Goal: Obtain resource: Download file/media

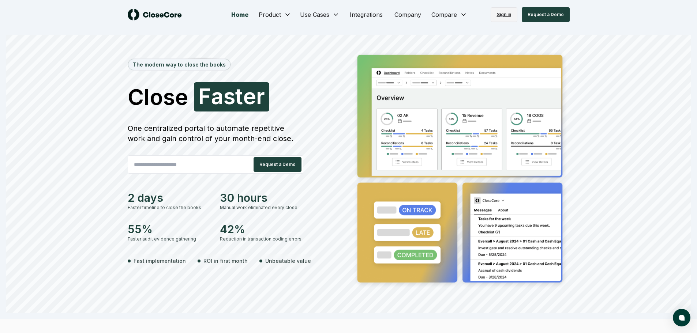
click at [498, 13] on link "Sign in" at bounding box center [503, 14] width 27 height 15
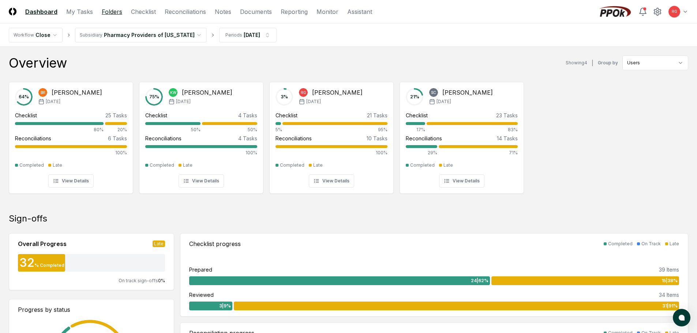
click at [108, 11] on link "Folders" at bounding box center [112, 11] width 20 height 9
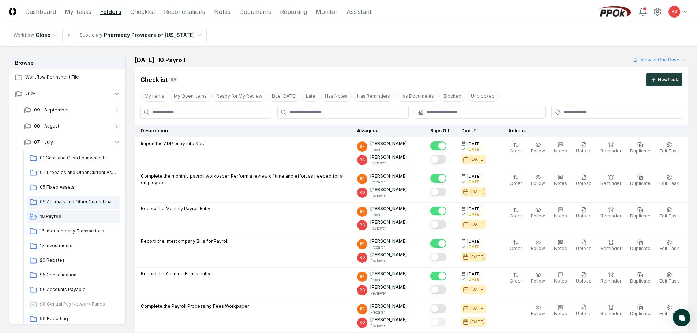
click at [86, 199] on span "09 Accruals and Other Current Liabilities" at bounding box center [79, 202] width 78 height 7
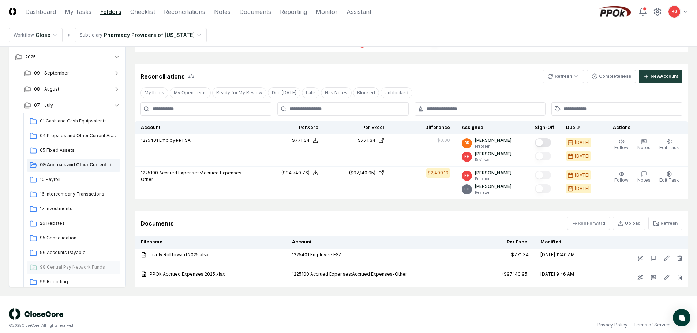
scroll to position [38, 0]
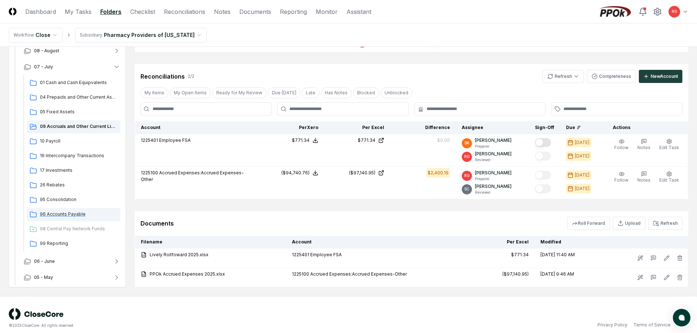
click at [69, 211] on span "96 Accounts Payable" at bounding box center [79, 214] width 78 height 7
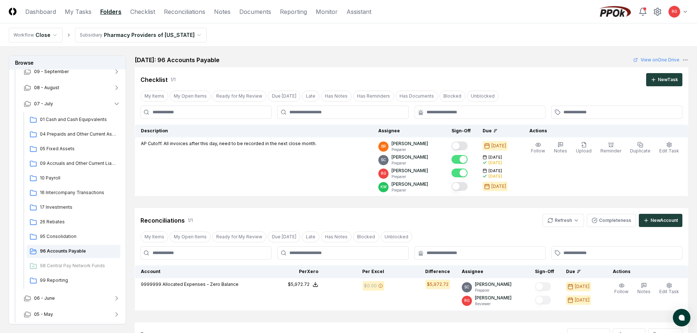
scroll to position [99, 0]
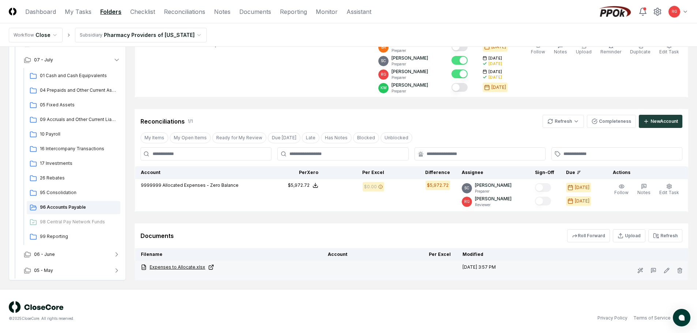
click at [177, 267] on link "Expenses to Allocate.xlsx" at bounding box center [228, 267] width 175 height 7
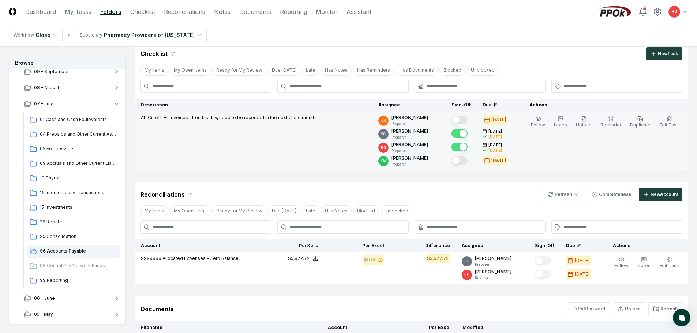
scroll to position [0, 0]
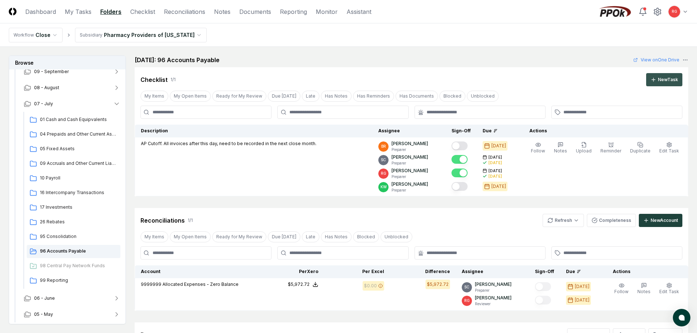
click at [669, 79] on div "New Task" at bounding box center [668, 79] width 20 height 7
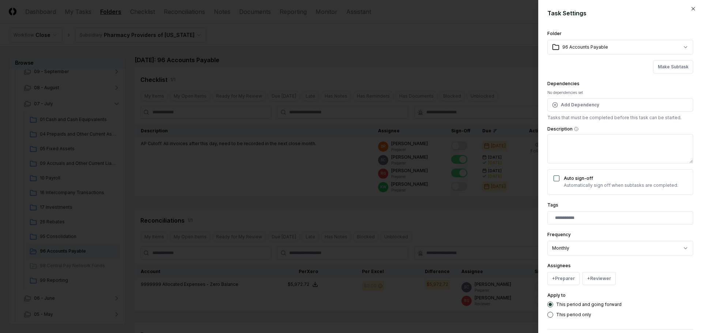
click at [599, 246] on body "CloseCore Dashboard My Tasks Folders Checklist Reconciliations Notes Documents …" at bounding box center [348, 216] width 697 height 432
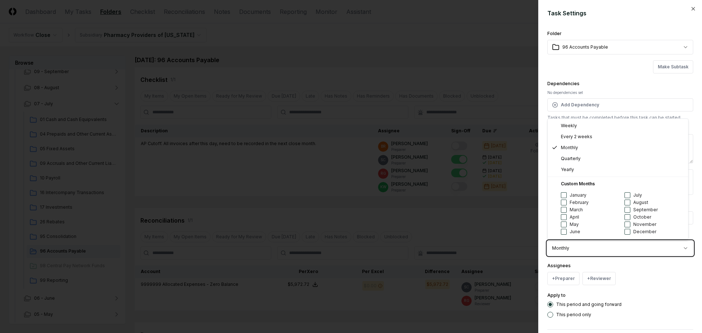
click at [685, 7] on body "CloseCore Dashboard My Tasks Folders Checklist Reconciliations Notes Documents …" at bounding box center [348, 216] width 697 height 432
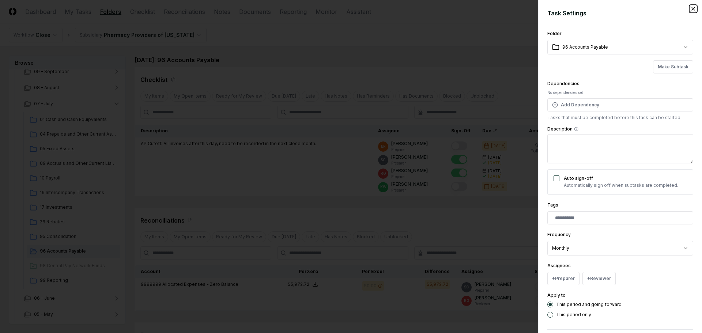
click at [690, 9] on icon "button" at bounding box center [693, 9] width 6 height 6
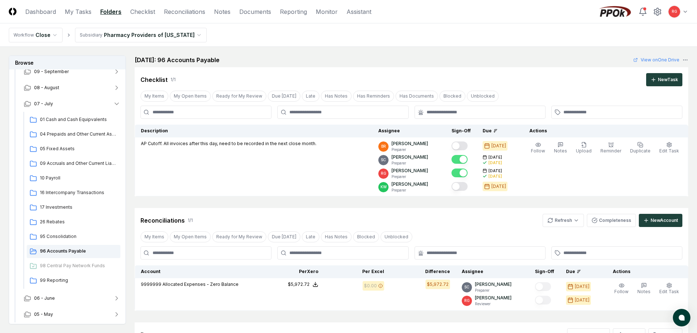
click at [103, 34] on html "CloseCore Dashboard My Tasks Folders Checklist Reconciliations Notes Documents …" at bounding box center [348, 216] width 697 height 432
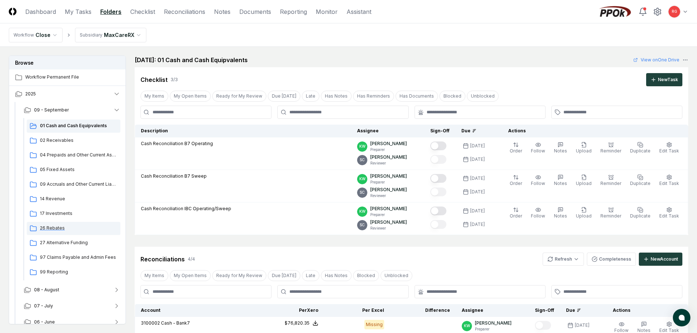
click at [58, 225] on div "26 Rebates" at bounding box center [74, 228] width 94 height 13
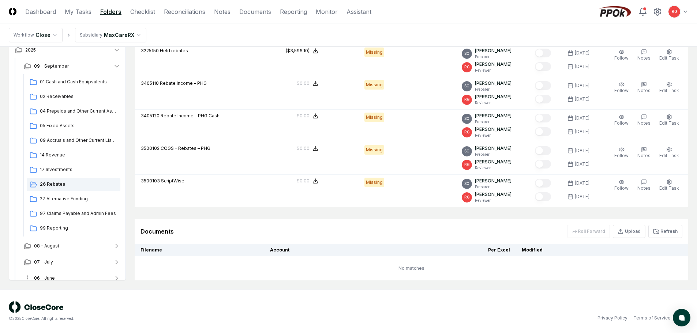
scroll to position [24, 0]
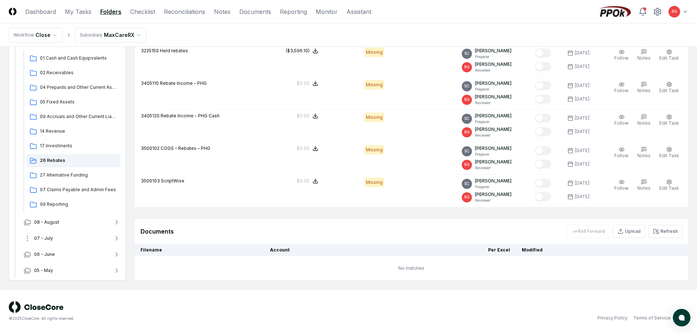
click at [47, 235] on span "07 - July" at bounding box center [43, 238] width 19 height 7
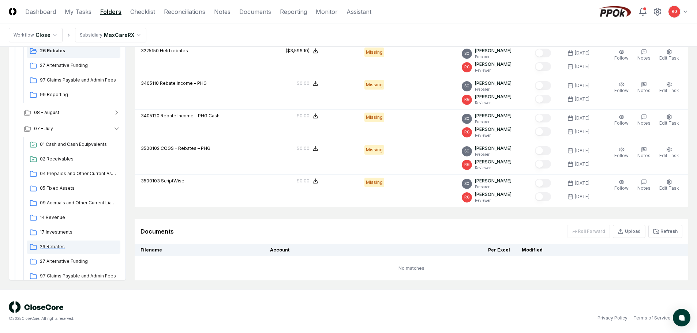
click at [55, 244] on span "26 Rebates" at bounding box center [79, 247] width 78 height 7
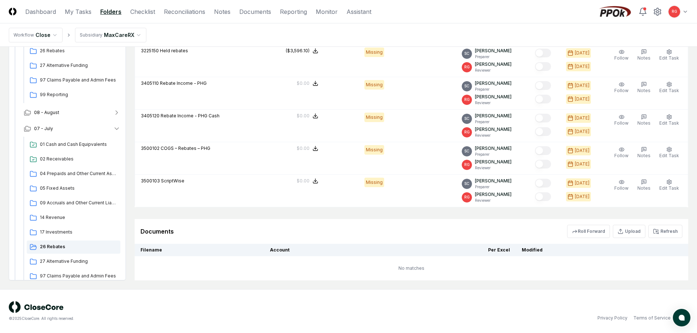
scroll to position [188, 0]
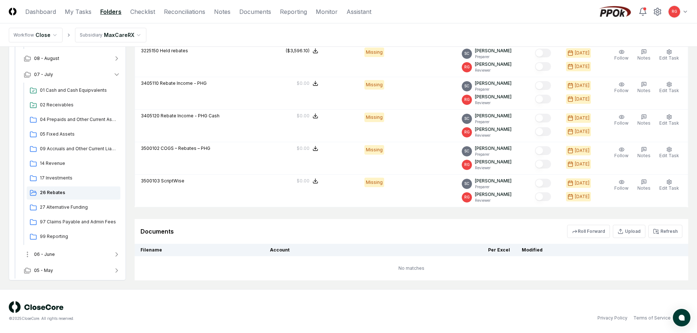
click at [57, 256] on button "06 - June" at bounding box center [72, 254] width 108 height 16
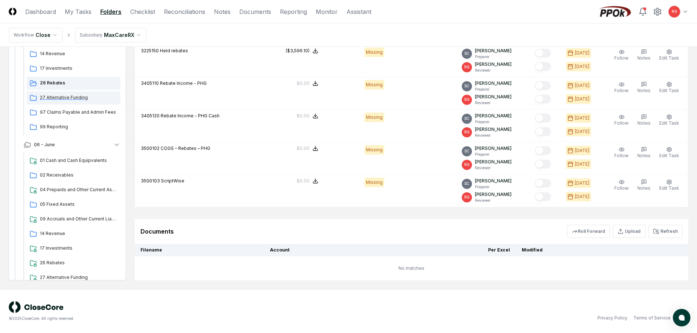
scroll to position [351, 0]
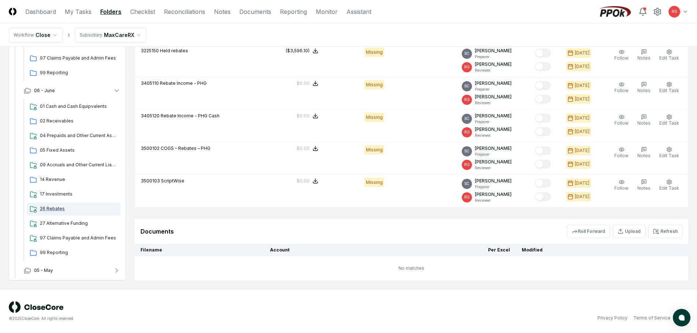
click at [57, 210] on span "26 Rebates" at bounding box center [79, 209] width 78 height 7
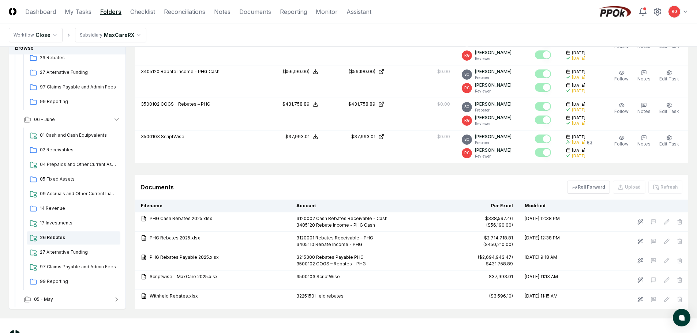
scroll to position [550, 0]
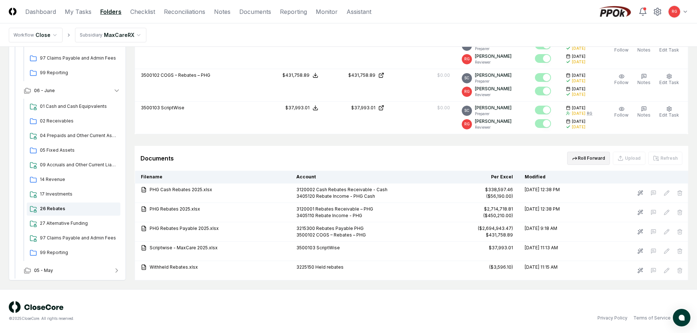
click at [577, 157] on icon "button" at bounding box center [575, 158] width 6 height 6
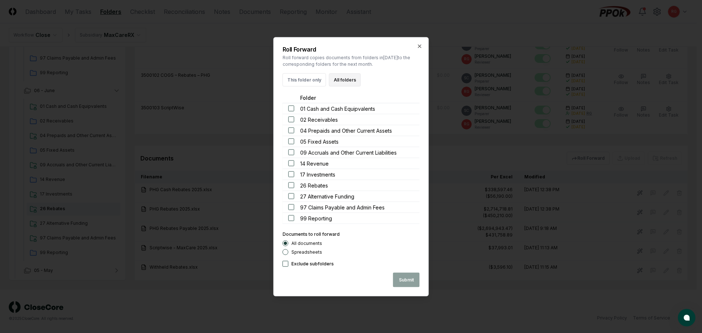
click at [339, 80] on button "All folders" at bounding box center [345, 79] width 32 height 13
click at [415, 49] on h2 "Roll Forward" at bounding box center [351, 49] width 137 height 6
click at [418, 48] on icon "button" at bounding box center [419, 46] width 3 height 3
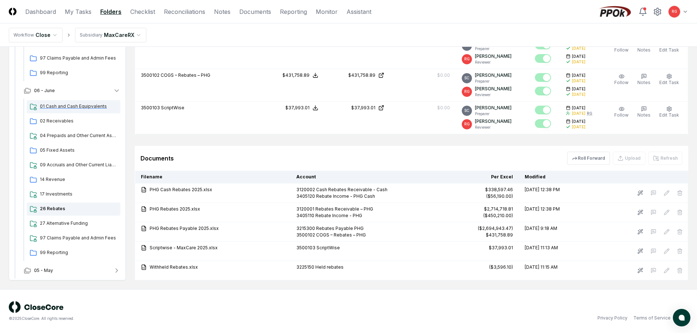
click at [55, 106] on span "01 Cash and Cash Equipvalents" at bounding box center [79, 106] width 78 height 7
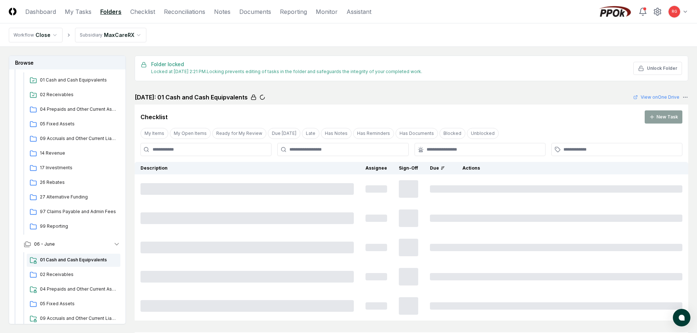
scroll to position [132, 0]
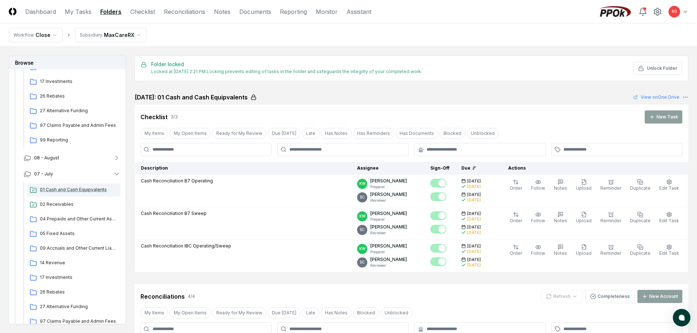
click at [58, 187] on span "01 Cash and Cash Equipvalents" at bounding box center [79, 190] width 78 height 7
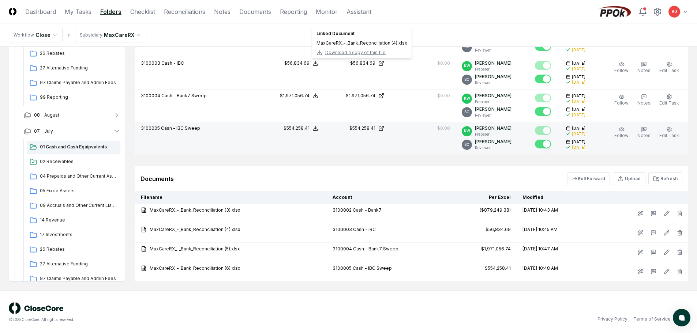
scroll to position [257, 0]
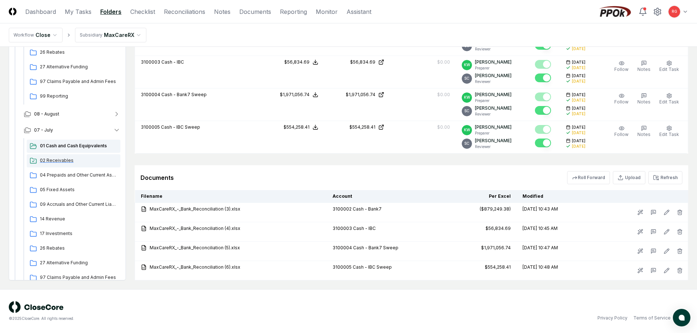
click at [50, 165] on div "02 Receivables" at bounding box center [74, 160] width 94 height 13
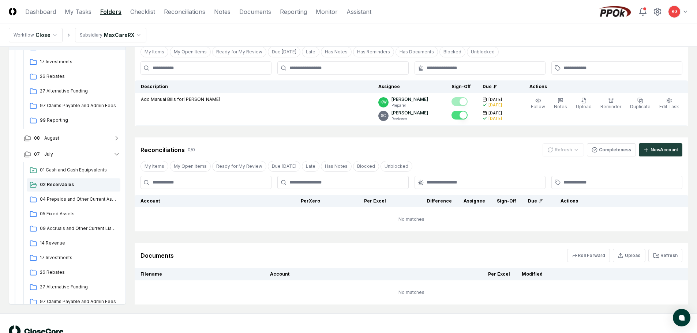
scroll to position [106, 0]
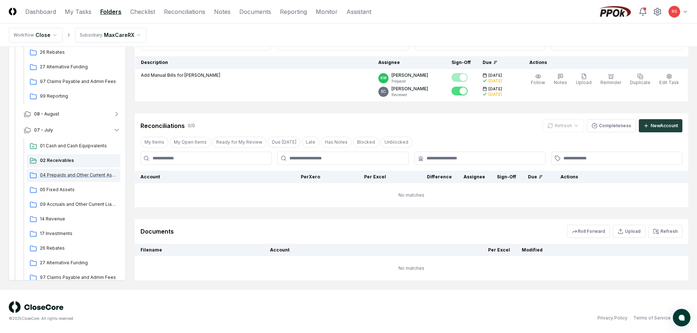
click at [80, 176] on span "04 Prepaids and Other Current Assets" at bounding box center [79, 175] width 78 height 7
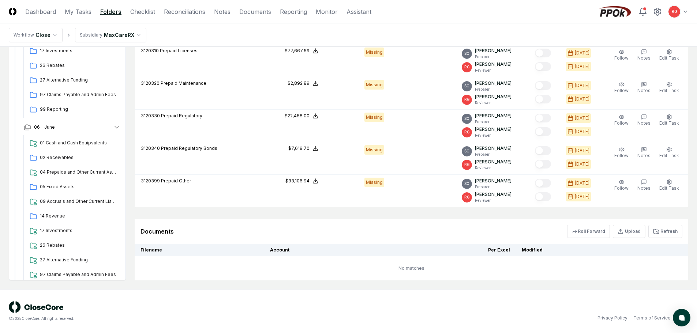
scroll to position [351, 0]
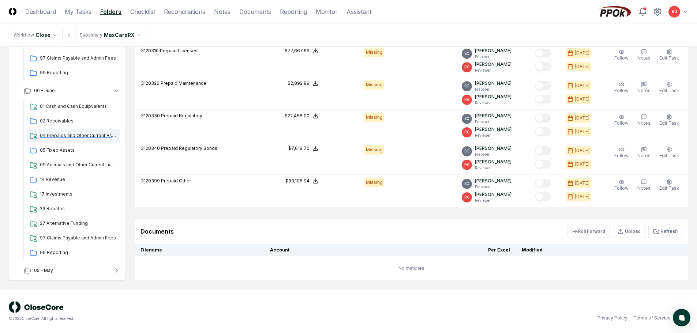
click at [57, 133] on span "04 Prepaids and Other Current Assets" at bounding box center [79, 135] width 78 height 7
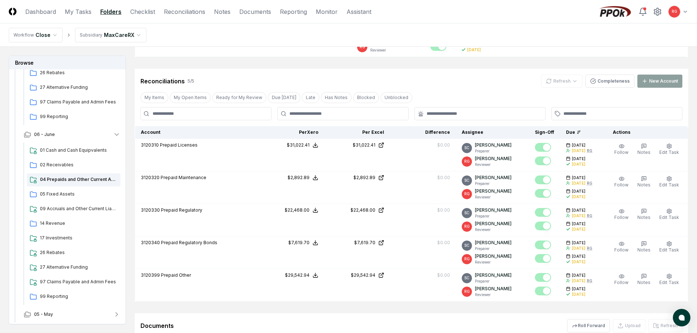
scroll to position [305, 0]
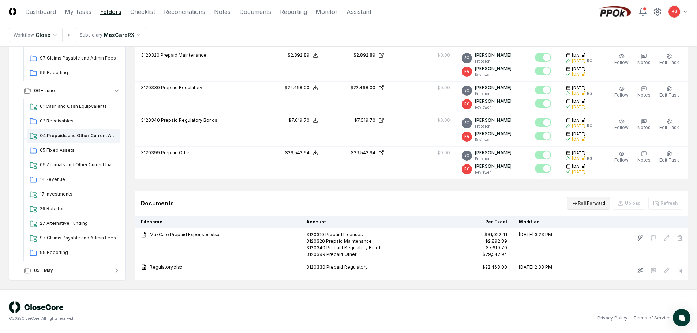
click at [590, 202] on button "Roll Forward" at bounding box center [588, 203] width 43 height 13
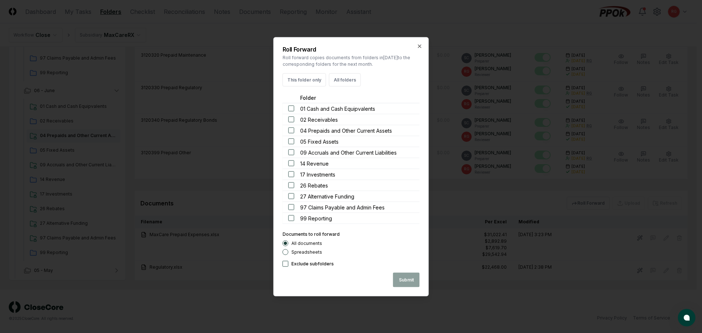
click at [289, 119] on button "button" at bounding box center [292, 120] width 6 height 6
click at [290, 128] on button "button" at bounding box center [292, 131] width 6 height 6
click at [294, 140] on button "button" at bounding box center [292, 142] width 6 height 6
click at [294, 153] on button "button" at bounding box center [292, 153] width 6 height 6
click at [293, 166] on div "14 Revenue" at bounding box center [351, 163] width 137 height 11
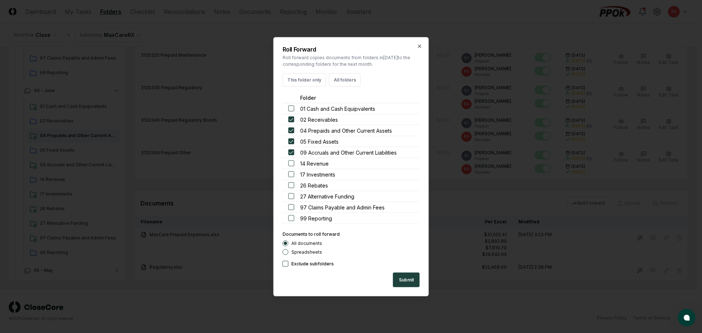
click at [291, 159] on div "14 Revenue" at bounding box center [351, 163] width 137 height 11
click at [291, 166] on div "14 Revenue" at bounding box center [351, 163] width 137 height 11
click at [291, 172] on button "button" at bounding box center [292, 175] width 6 height 6
click at [291, 163] on button "button" at bounding box center [292, 164] width 6 height 6
click at [292, 185] on button "button" at bounding box center [292, 185] width 6 height 6
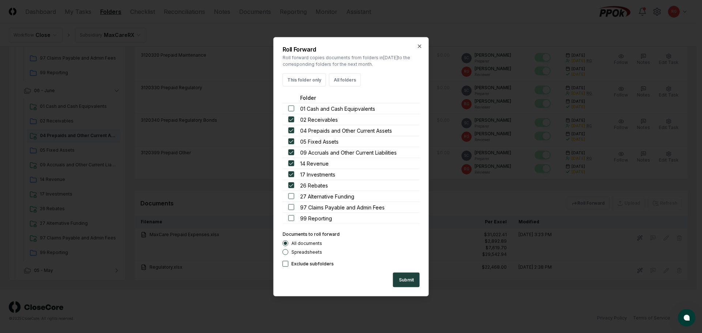
click at [291, 198] on button "button" at bounding box center [292, 196] width 6 height 6
click at [290, 207] on button "button" at bounding box center [292, 207] width 6 height 6
click at [291, 217] on button "button" at bounding box center [292, 218] width 6 height 6
click at [401, 280] on button "Submit" at bounding box center [406, 279] width 27 height 15
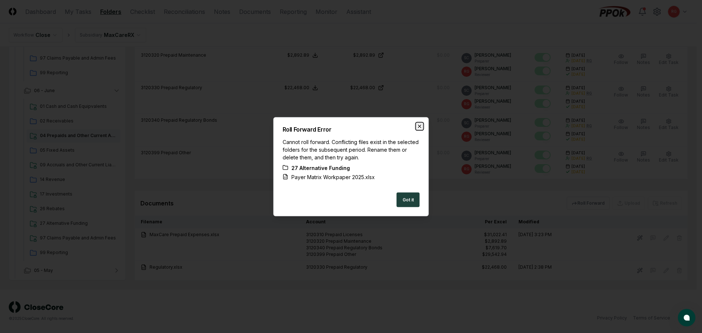
click at [420, 126] on icon "button" at bounding box center [419, 126] width 3 height 3
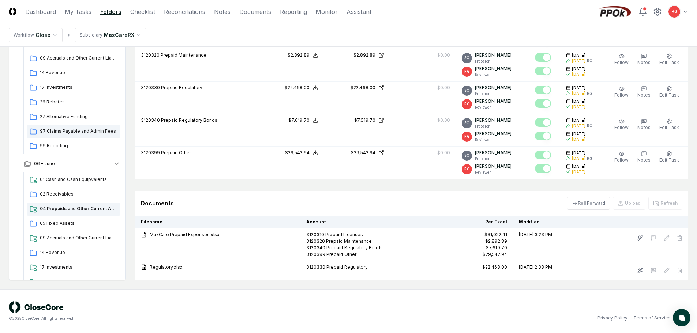
scroll to position [205, 0]
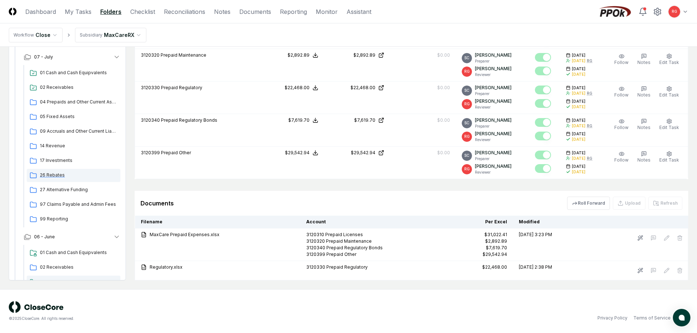
click at [57, 177] on span "26 Rebates" at bounding box center [79, 175] width 78 height 7
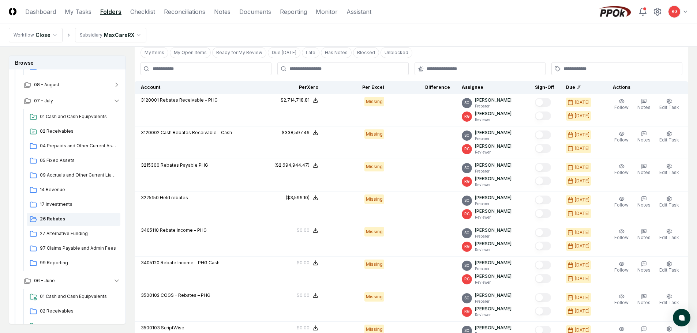
scroll to position [440, 0]
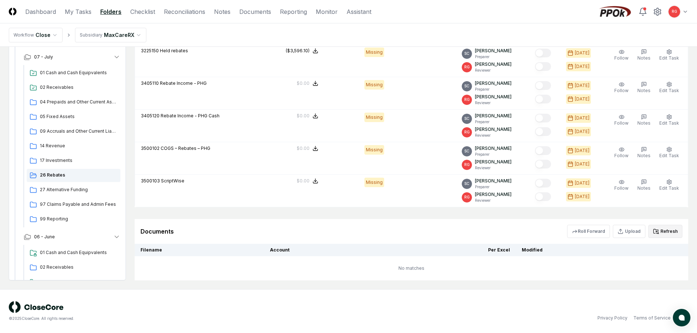
click at [663, 233] on button "Refresh" at bounding box center [665, 231] width 34 height 13
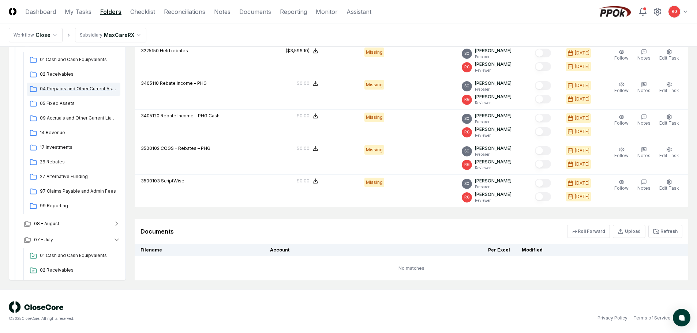
scroll to position [0, 0]
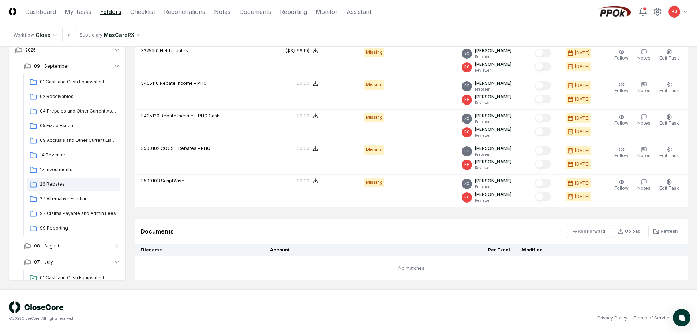
click at [52, 184] on span "26 Rebates" at bounding box center [79, 184] width 78 height 7
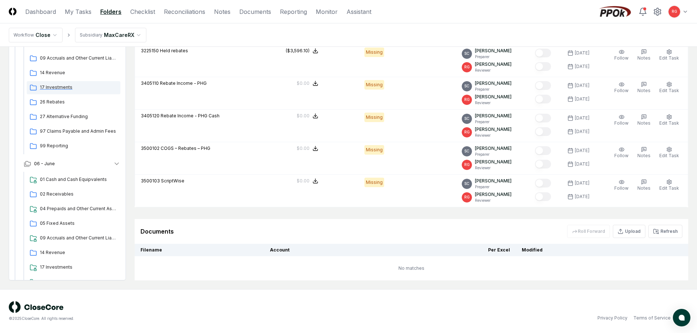
scroll to position [242, 0]
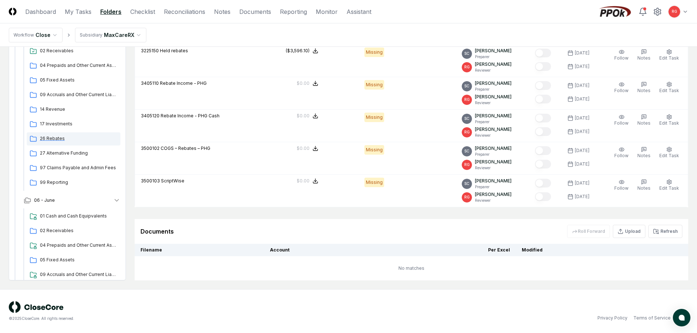
click at [52, 141] on span "26 Rebates" at bounding box center [79, 138] width 78 height 7
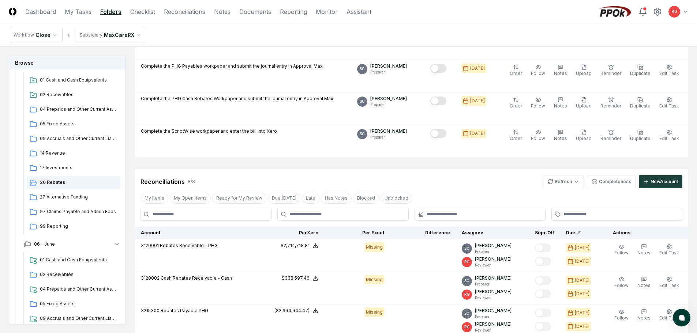
scroll to position [37, 0]
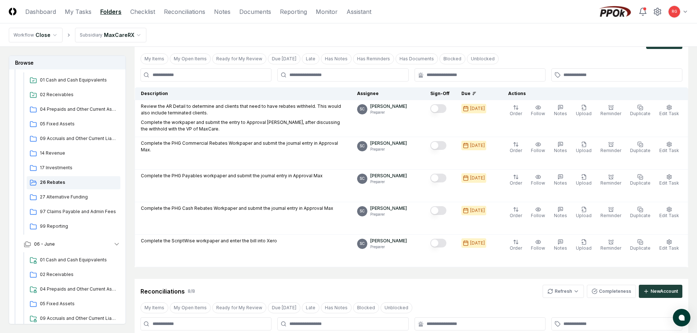
click at [176, 16] on header "CloseCore Dashboard My Tasks Folders Checklist Reconciliations Notes Documents …" at bounding box center [348, 11] width 697 height 23
click at [180, 13] on link "Reconciliations" at bounding box center [184, 11] width 41 height 9
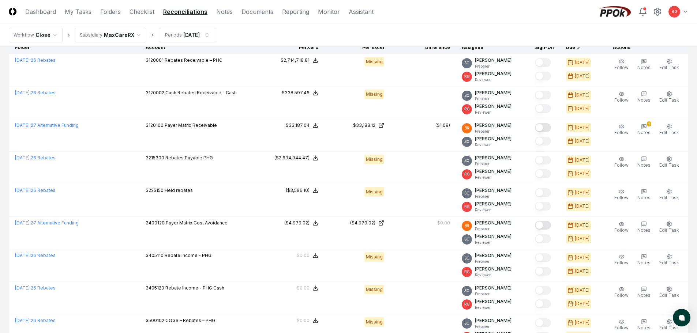
scroll to position [37, 0]
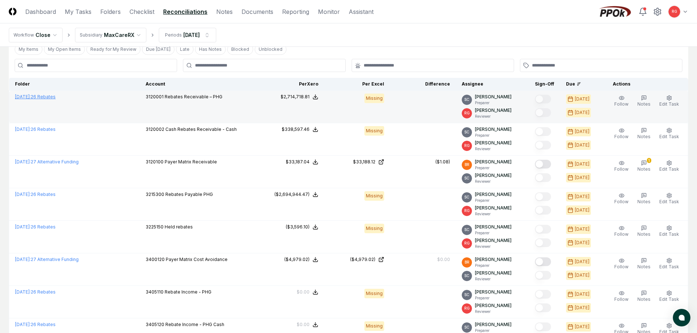
click at [41, 97] on link "[DATE] : 26 Rebates" at bounding box center [35, 96] width 41 height 5
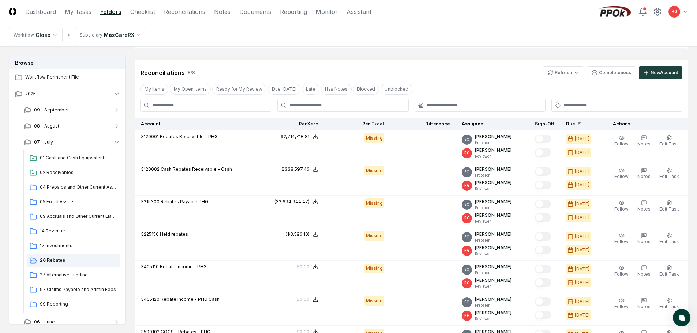
scroll to position [440, 0]
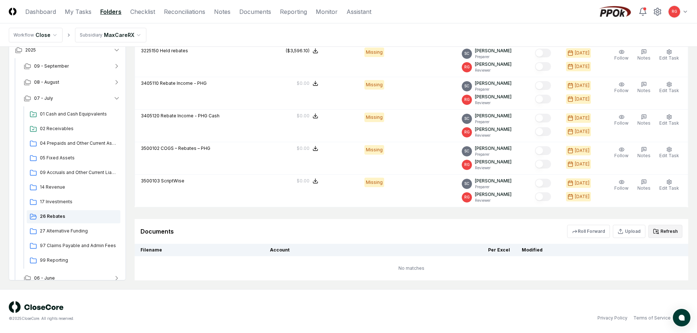
click at [652, 234] on button "Refresh" at bounding box center [665, 231] width 34 height 13
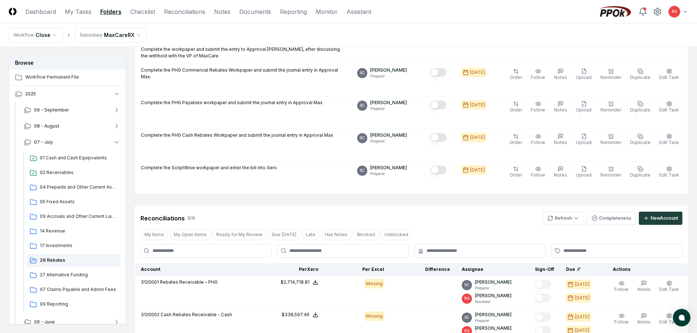
scroll to position [0, 0]
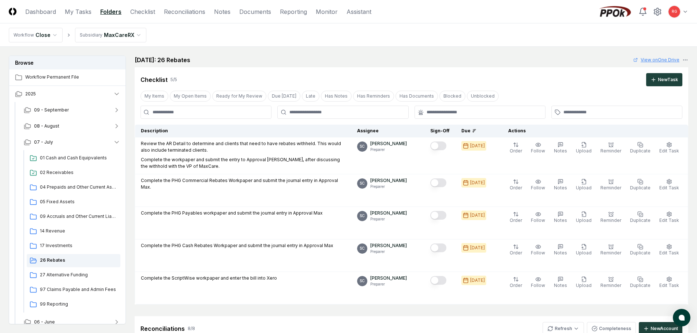
click at [666, 59] on link "View on One Drive" at bounding box center [656, 60] width 46 height 7
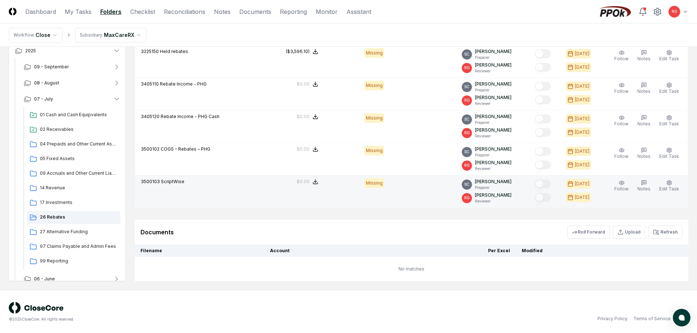
scroll to position [440, 0]
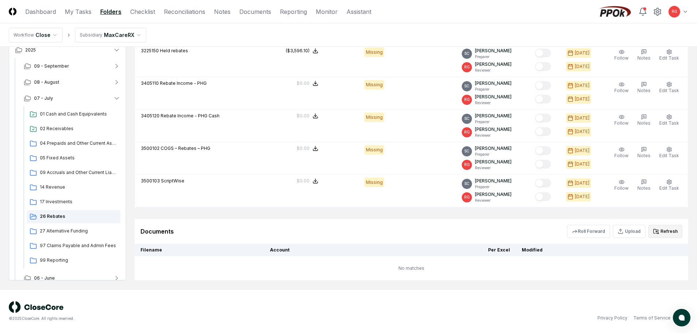
click at [670, 230] on button "Refresh" at bounding box center [665, 231] width 34 height 13
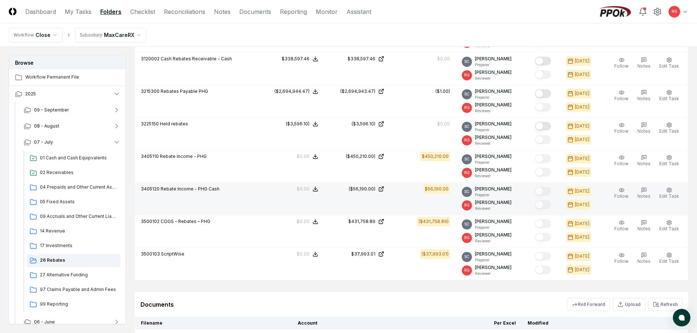
scroll to position [476, 0]
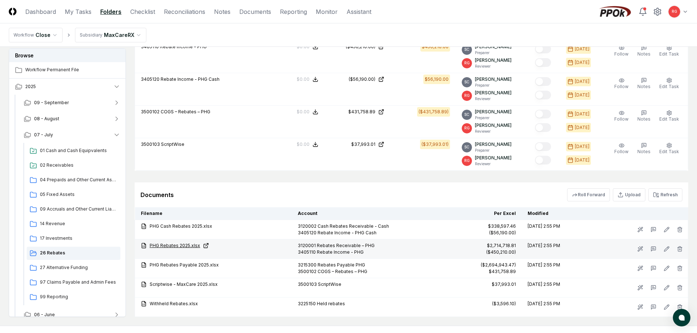
click at [181, 247] on link "PHG Rebates 2025.xlsx" at bounding box center [213, 245] width 145 height 7
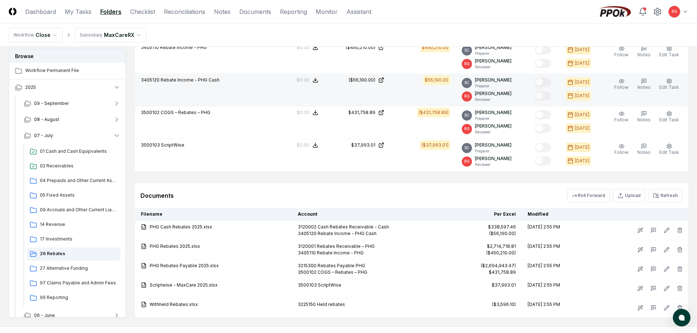
scroll to position [513, 0]
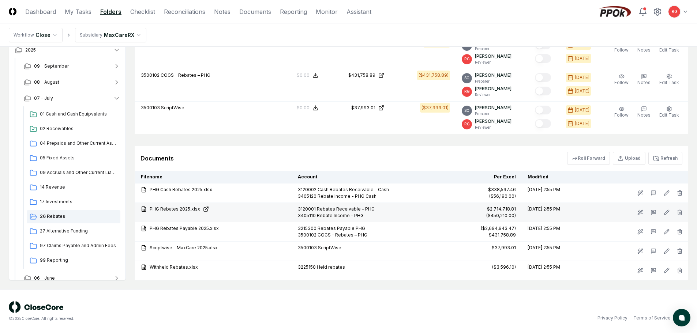
click at [174, 210] on link "PHG Rebates 2025.xlsx" at bounding box center [213, 209] width 145 height 7
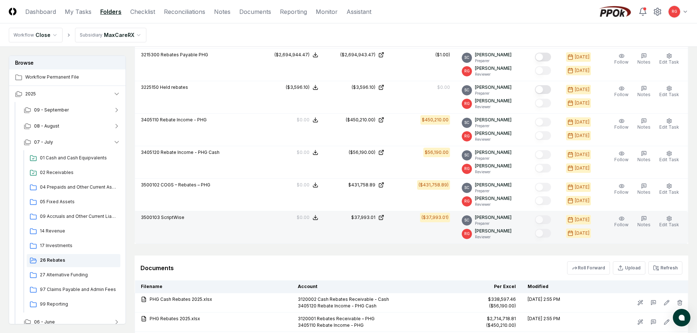
scroll to position [440, 0]
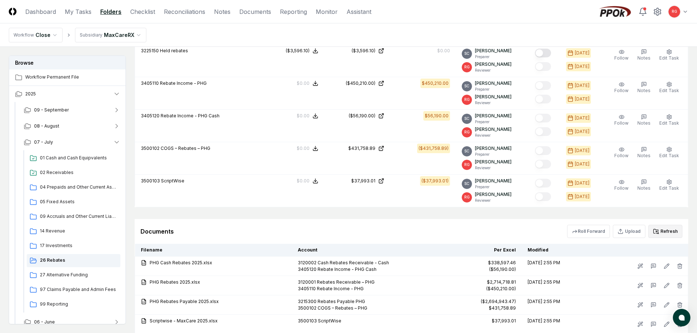
click at [673, 233] on button "Refresh" at bounding box center [665, 231] width 34 height 13
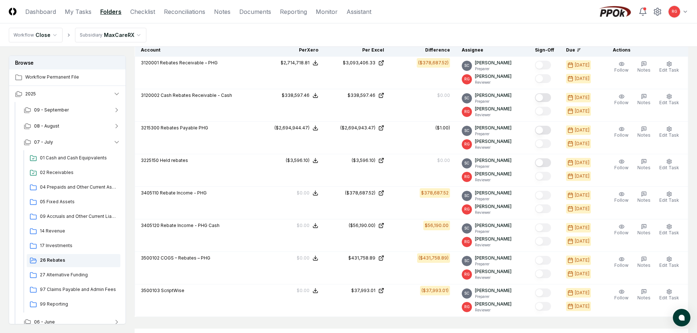
scroll to position [513, 0]
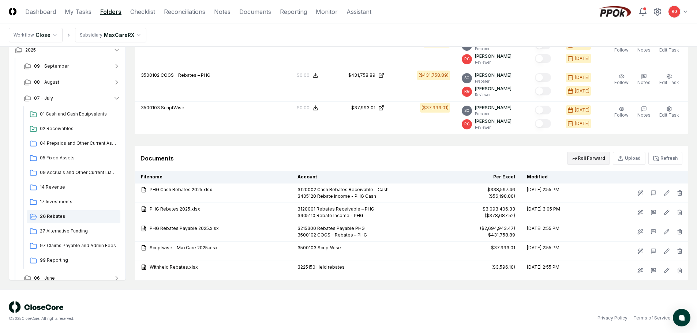
click at [588, 157] on button "Roll Forward" at bounding box center [588, 158] width 43 height 13
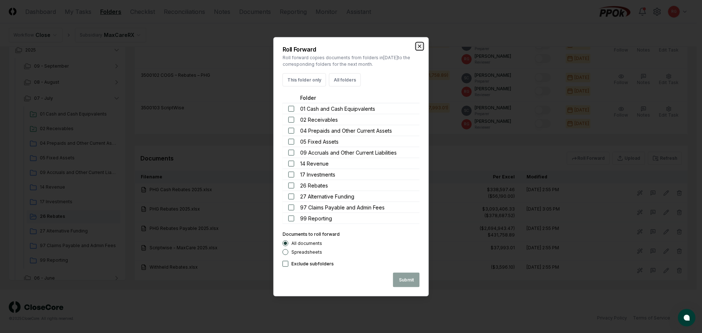
click at [417, 48] on icon "button" at bounding box center [420, 46] width 6 height 6
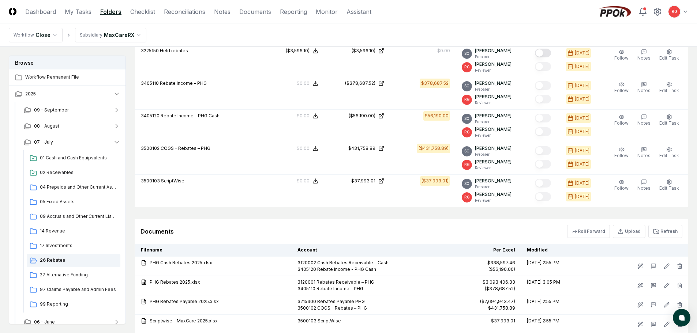
scroll to position [476, 0]
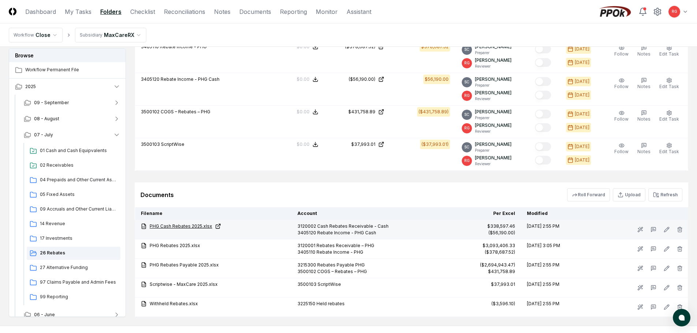
click at [169, 226] on link "PHG Cash Rebates 2025.xlsx" at bounding box center [213, 226] width 145 height 7
click at [172, 227] on link "PHG Cash Rebates 2025.xlsx" at bounding box center [213, 226] width 145 height 7
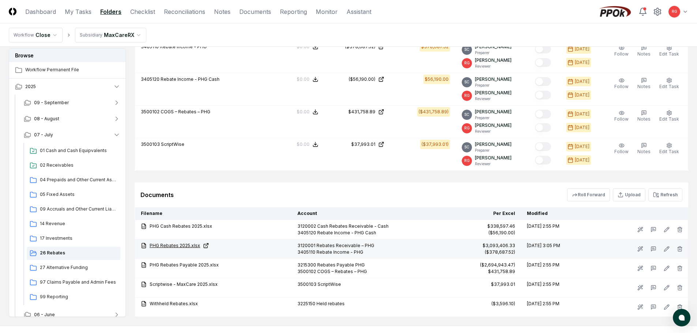
click at [177, 245] on link "PHG Rebates 2025.xlsx" at bounding box center [213, 245] width 145 height 7
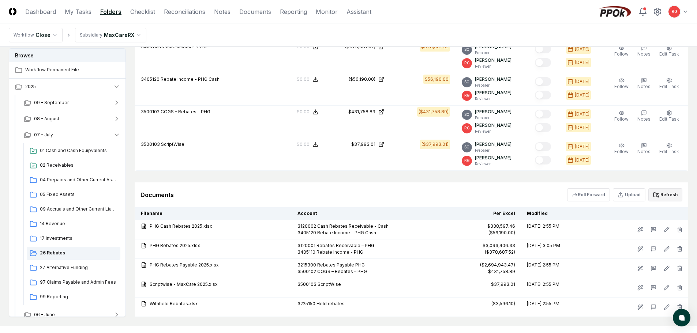
click at [671, 197] on button "Refresh" at bounding box center [665, 194] width 34 height 13
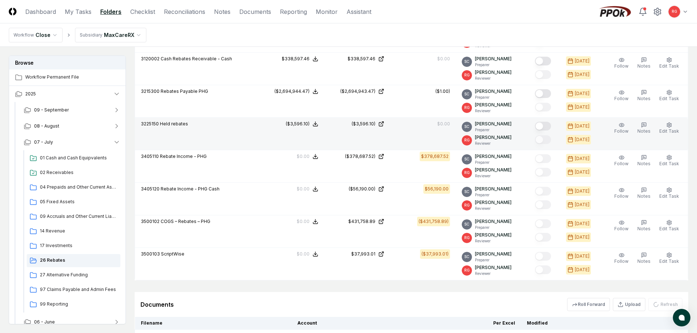
scroll to position [257, 0]
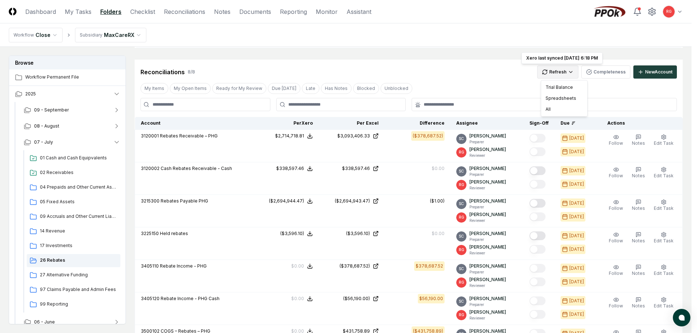
click at [578, 71] on html "CloseCore Dashboard My Tasks Folders Checklist Reconciliations Notes Documents …" at bounding box center [348, 166] width 697 height 846
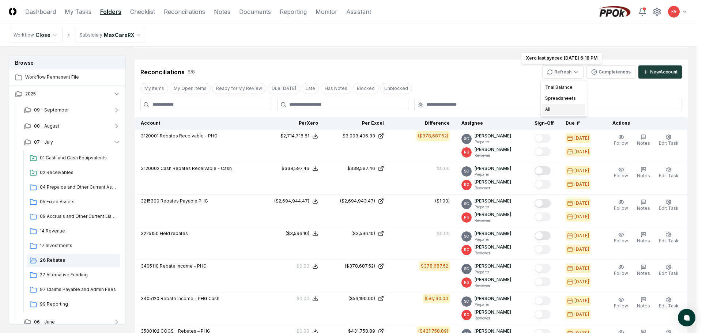
click at [559, 109] on div "All" at bounding box center [563, 109] width 43 height 11
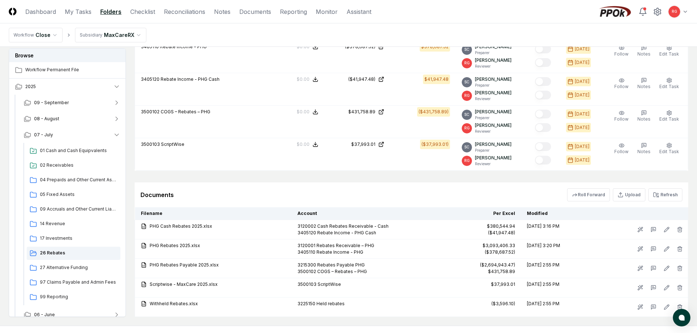
scroll to position [513, 0]
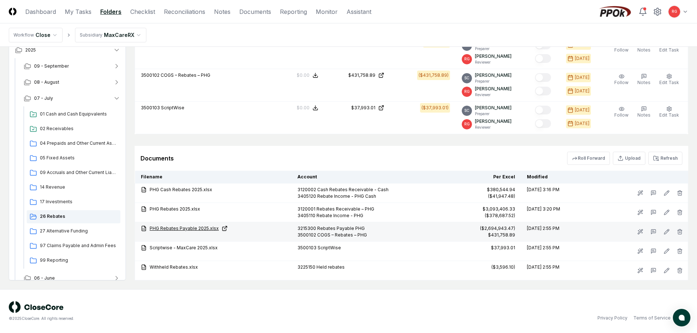
click at [178, 227] on link "PHG Rebates Payable 2025.xlsx" at bounding box center [213, 228] width 145 height 7
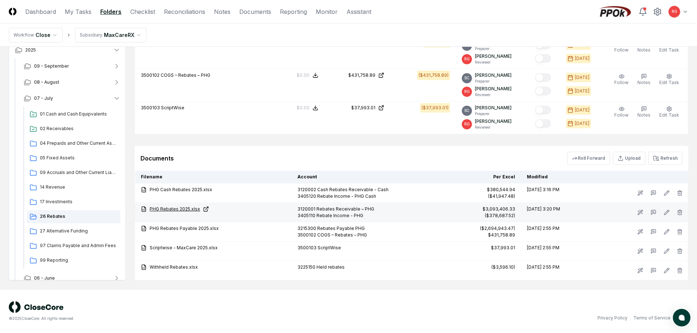
click at [181, 208] on link "PHG Rebates 2025.xlsx" at bounding box center [213, 209] width 145 height 7
